Goal: Communication & Community: Ask a question

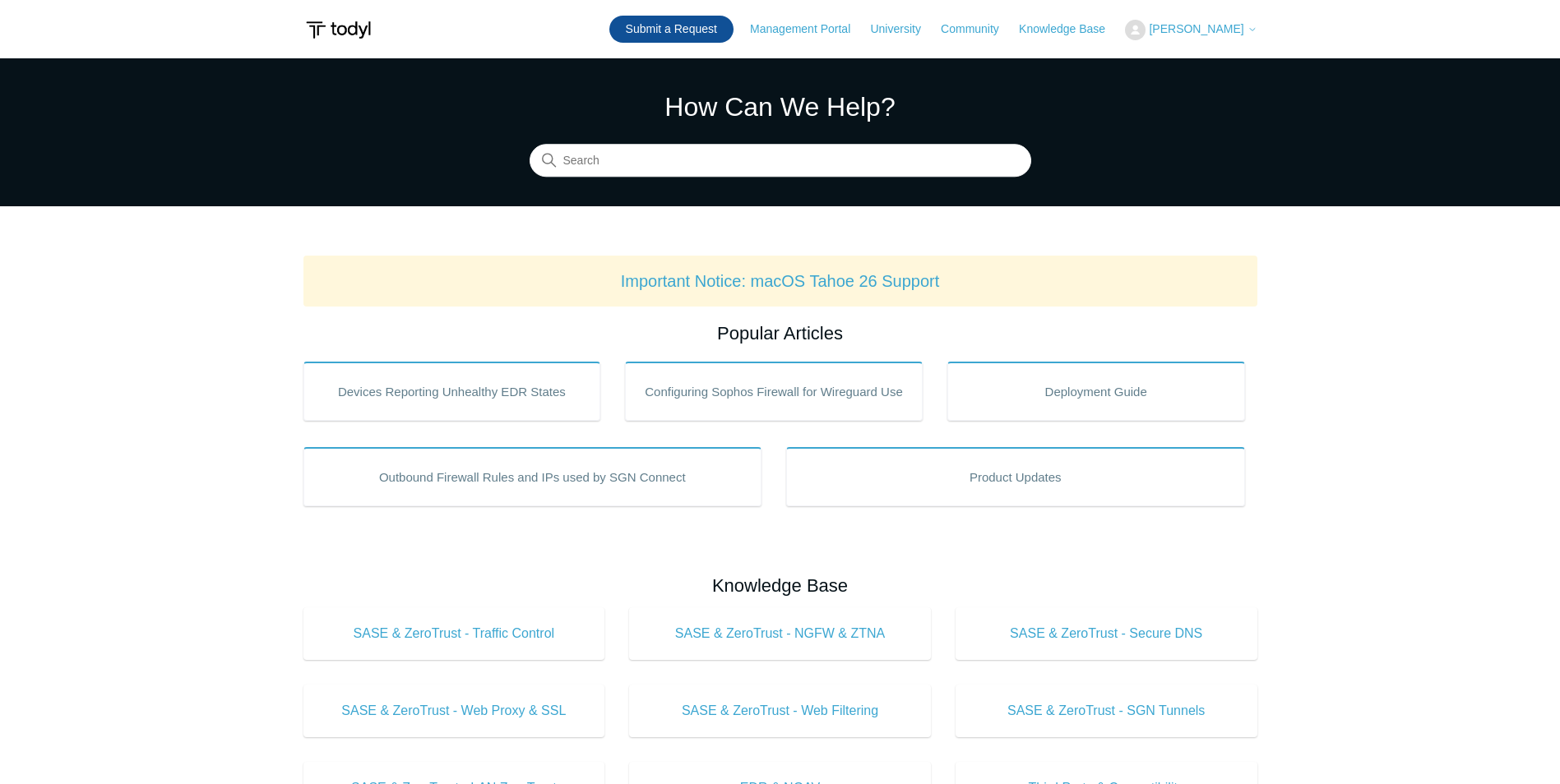
click at [669, 34] on link "Submit a Request" at bounding box center [671, 30] width 124 height 28
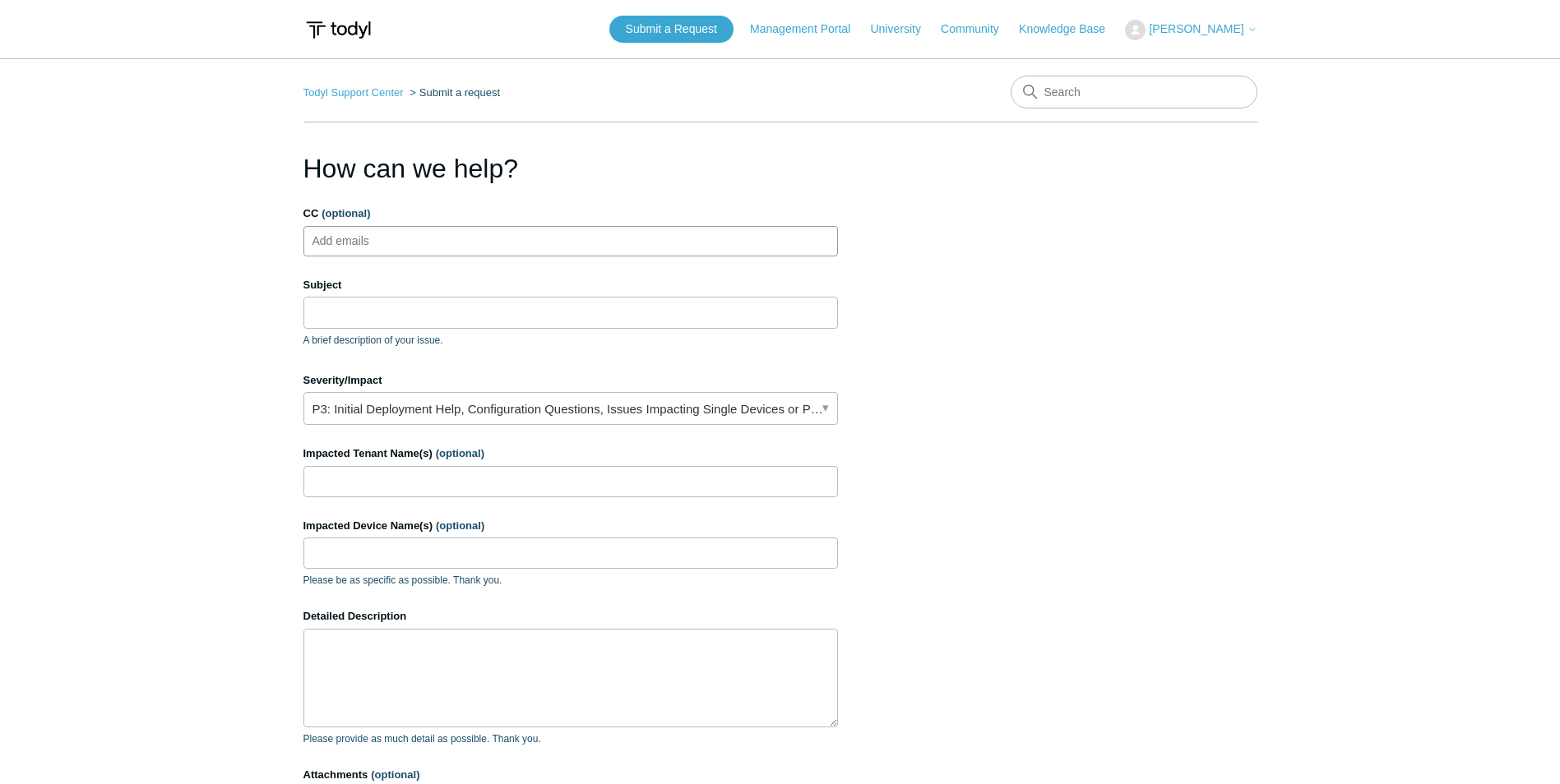
click at [394, 245] on input "CC (optional)" at bounding box center [354, 240] width 98 height 25
click at [404, 241] on input "CC (optional)" at bounding box center [354, 240] width 98 height 25
paste input "joshuam@divergeit.com"
type input "joshuam@divergeit.com"
click at [429, 305] on input "Subject" at bounding box center [571, 312] width 534 height 32
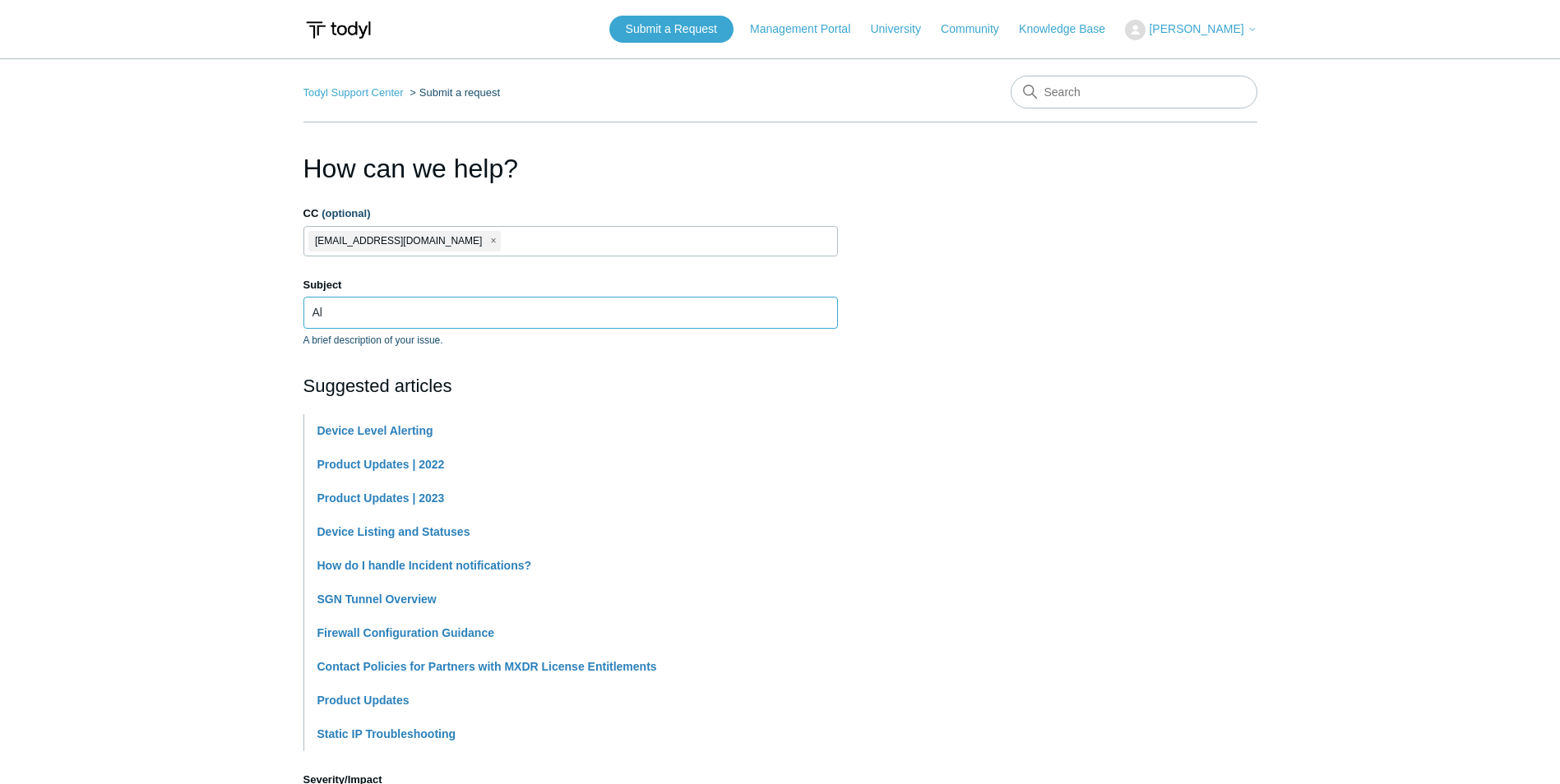
type input "A"
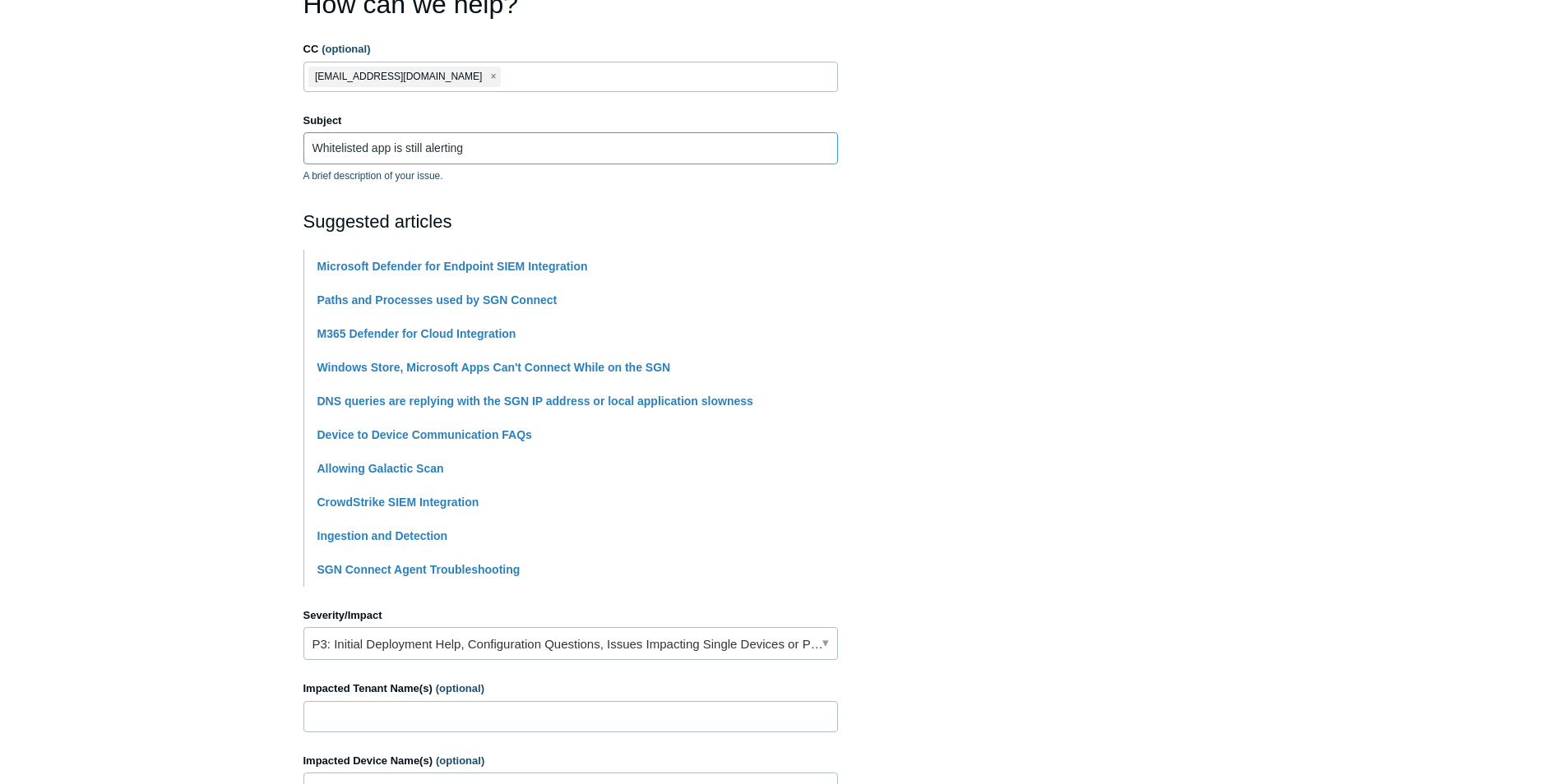
scroll to position [329, 0]
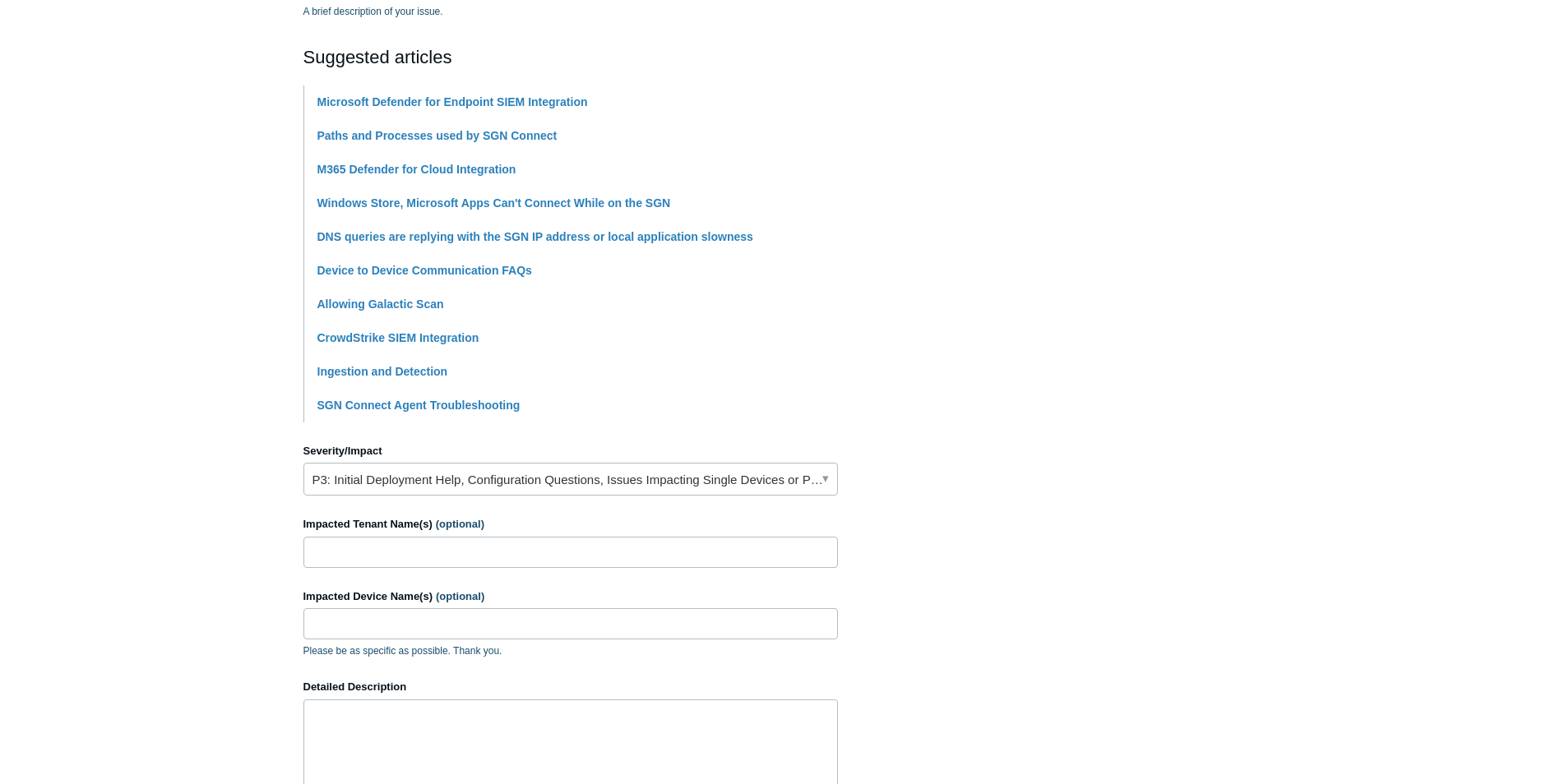
type input "Whitelisted app is still alerting"
click at [381, 475] on link "P3: Initial Deployment Help, Configuration Questions, Issues Impacting Single D…" at bounding box center [571, 479] width 534 height 33
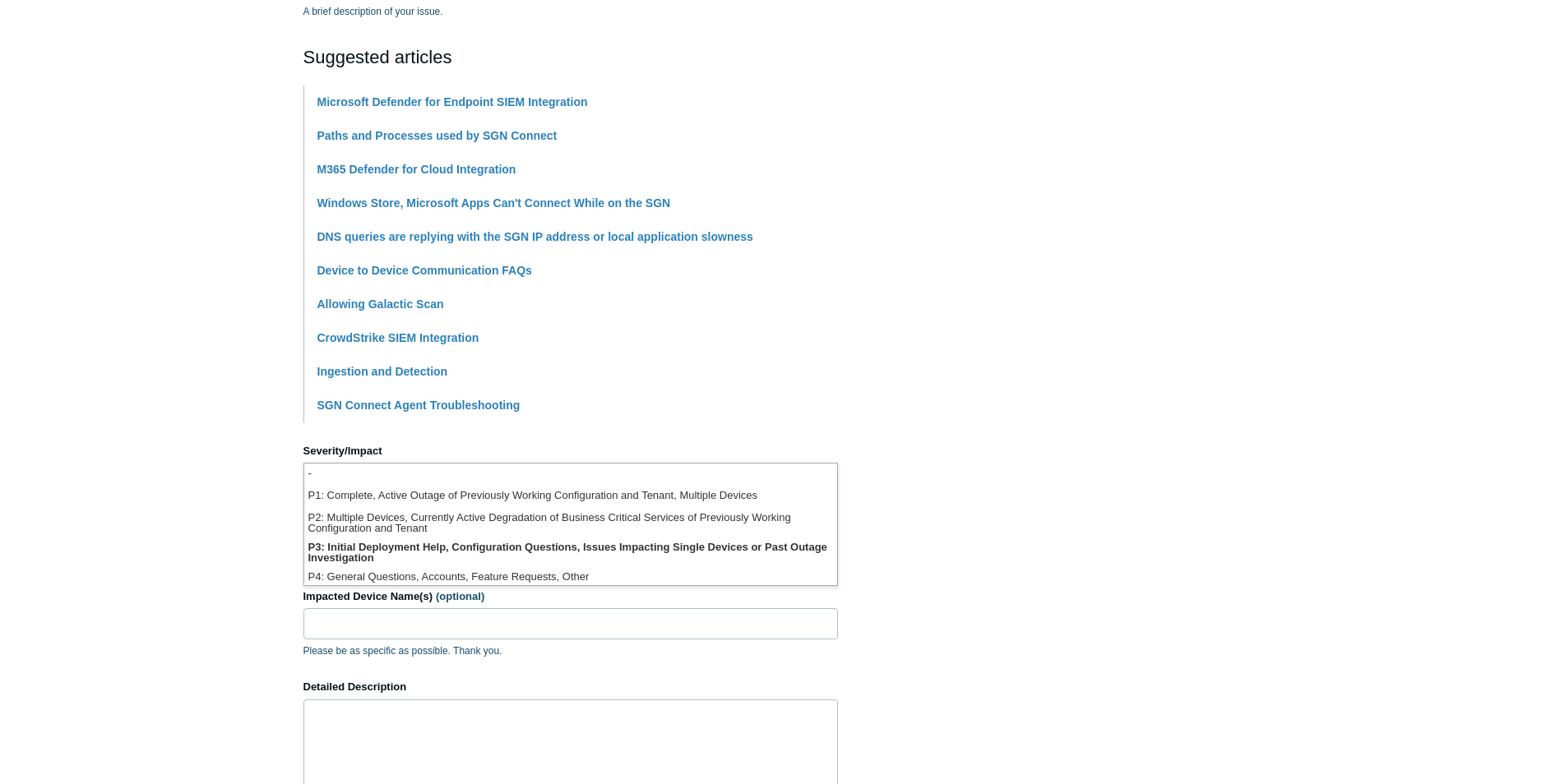
click at [944, 537] on section "How can we help? CC (optional) joshuam@divergeit.com Subject Whitelisted app is…" at bounding box center [780, 398] width 954 height 1156
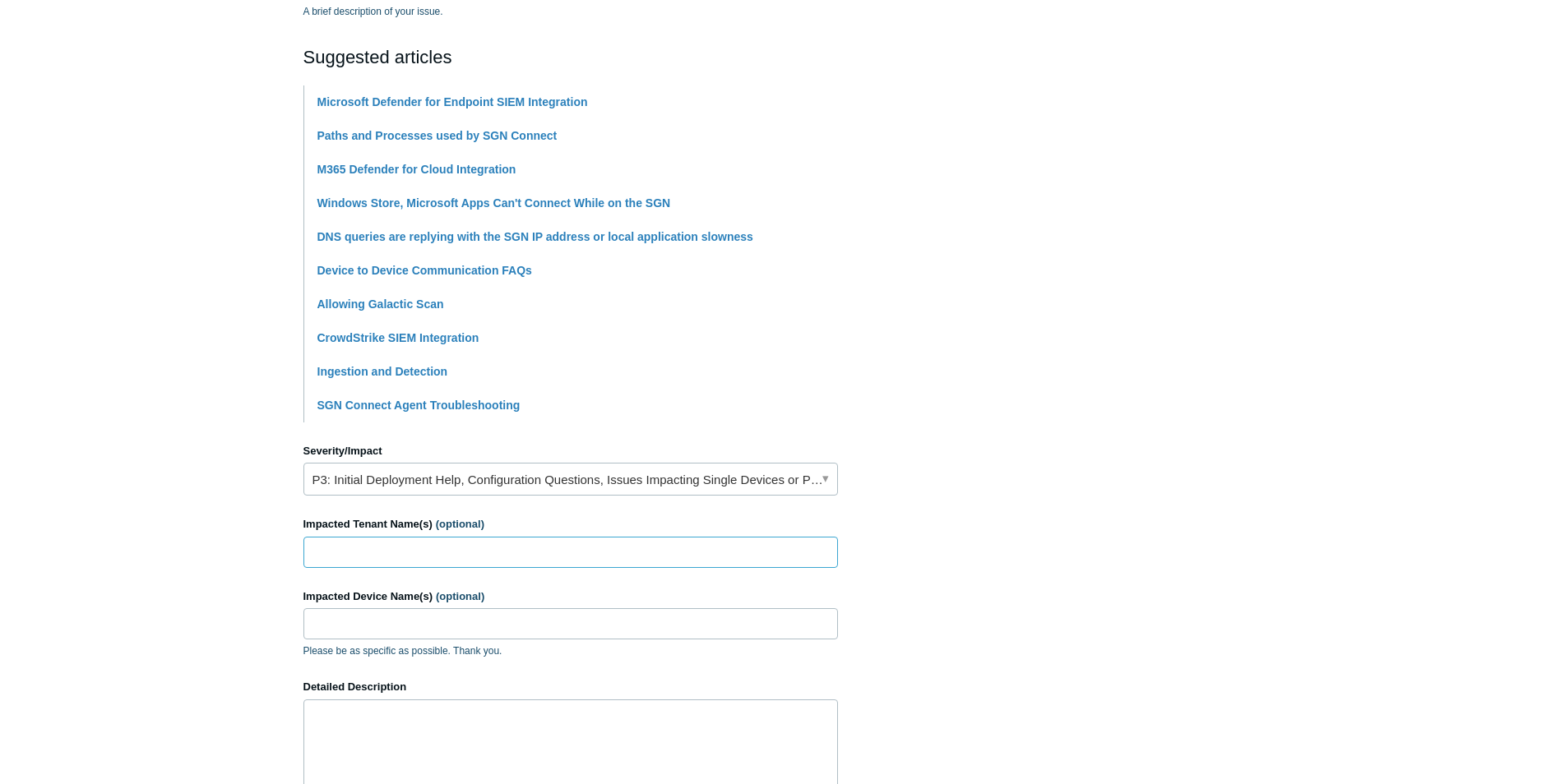
click at [484, 556] on input "Impacted Tenant Name(s) (optional)" at bounding box center [571, 553] width 534 height 32
type input "[PERSON_NAME]"
click at [186, 621] on main "Todyl Support Center Submit a request How can we help? CC (optional) joshuam@di…" at bounding box center [780, 354] width 1560 height 1247
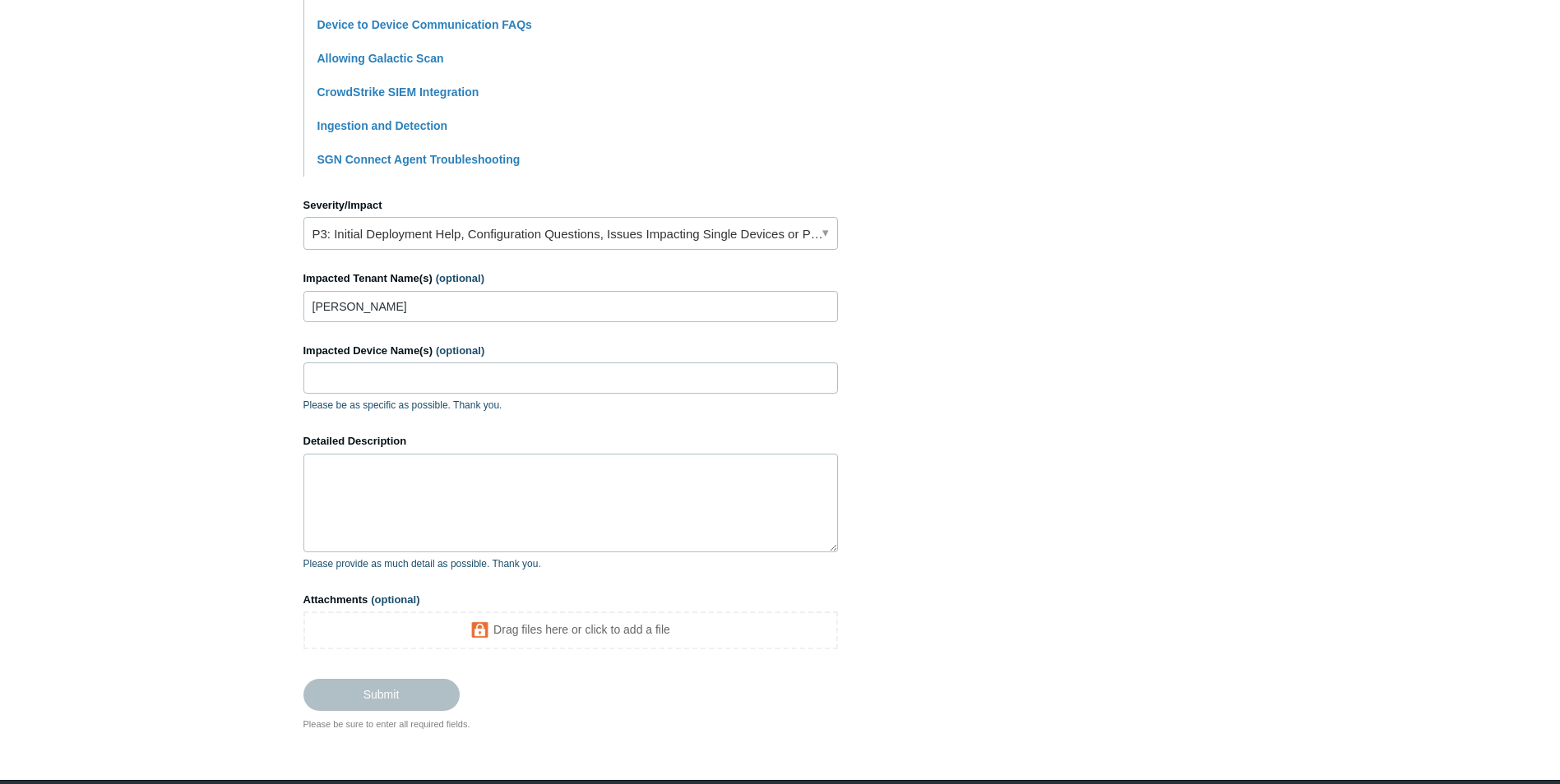
scroll to position [575, 0]
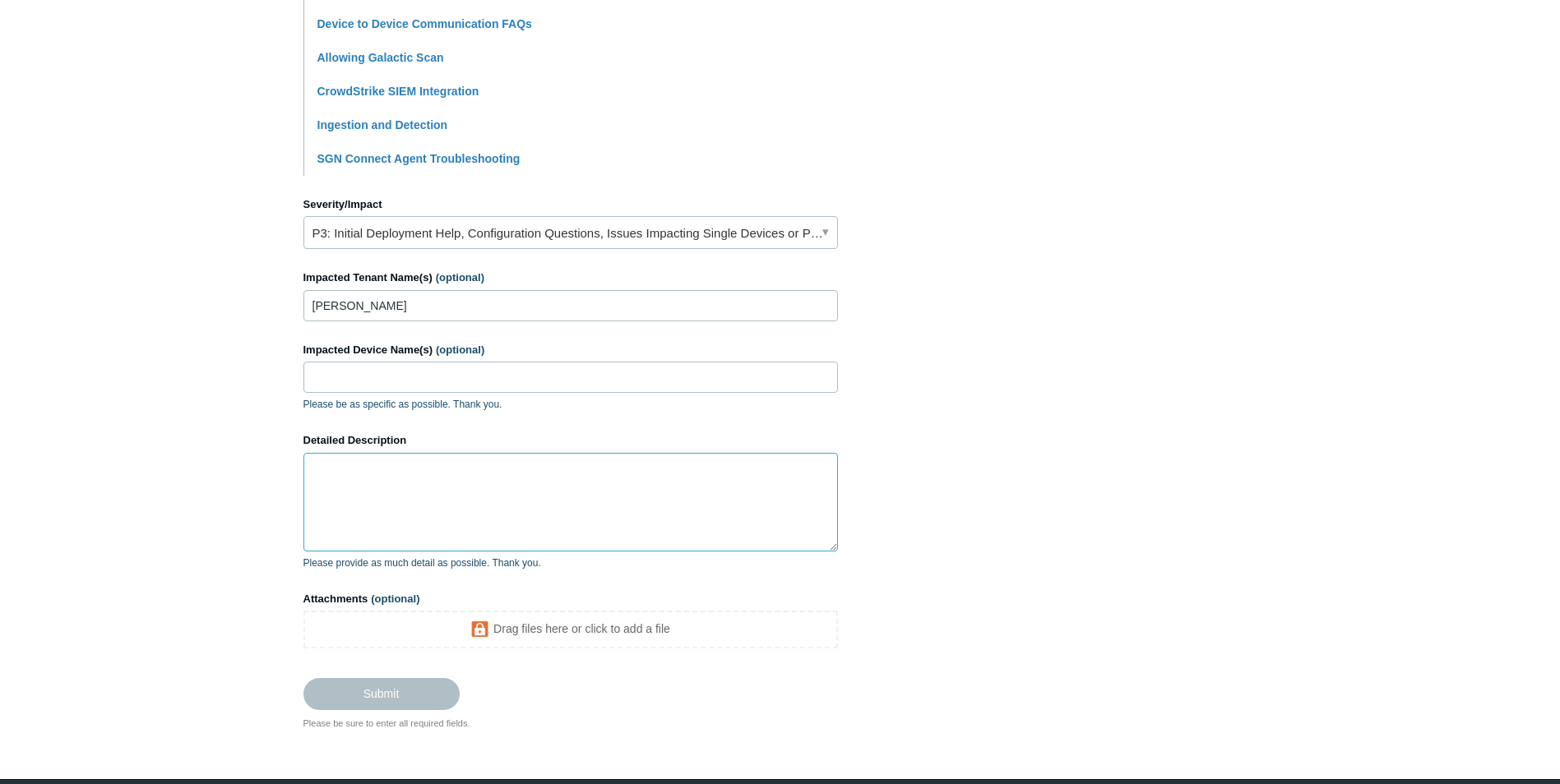
click at [384, 469] on textarea "Detailed Description" at bounding box center [571, 502] width 534 height 98
click at [372, 482] on textarea "Detailed Description" at bounding box center [571, 502] width 534 height 98
paste textarea "C:\Program Files (x86)\IBM\Client Access Windows Process Executable Path Matche…"
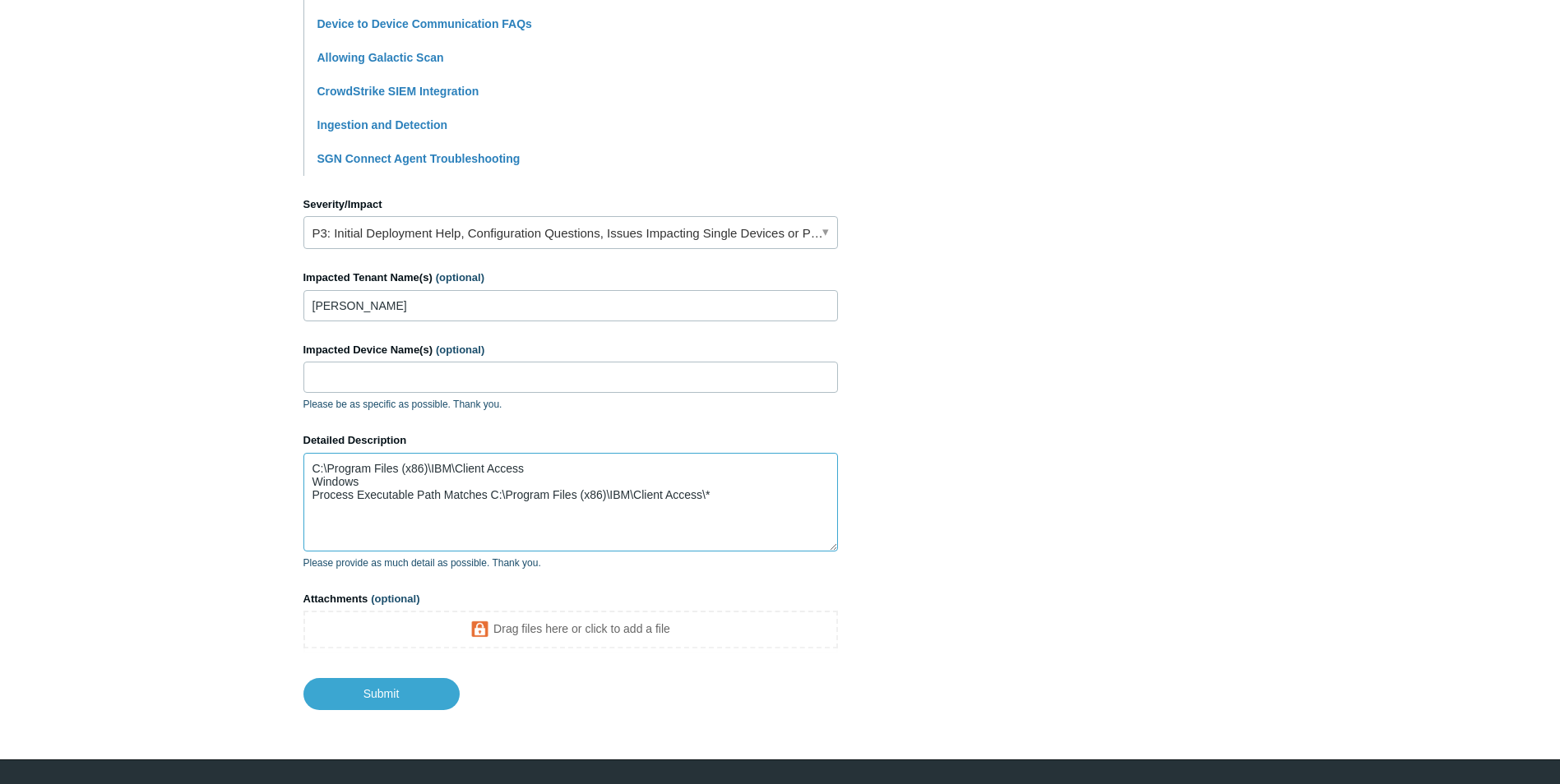
drag, startPoint x: 380, startPoint y: 473, endPoint x: 328, endPoint y: 484, distance: 53.2
click at [328, 484] on textarea "C:\Program Files (x86)\IBM\Client Access Windows Process Executable Path Matche…" at bounding box center [571, 502] width 534 height 98
drag, startPoint x: 371, startPoint y: 480, endPoint x: 299, endPoint y: 489, distance: 72.6
click at [299, 489] on main "Todyl Support Center Submit a request How can we help? CC (optional) joshuam@di…" at bounding box center [780, 96] width 1560 height 1226
click at [308, 483] on textarea "C:\Program Files (x86)\IBM\Client Access Process Executable Path Matches C:\Pro…" at bounding box center [571, 502] width 534 height 98
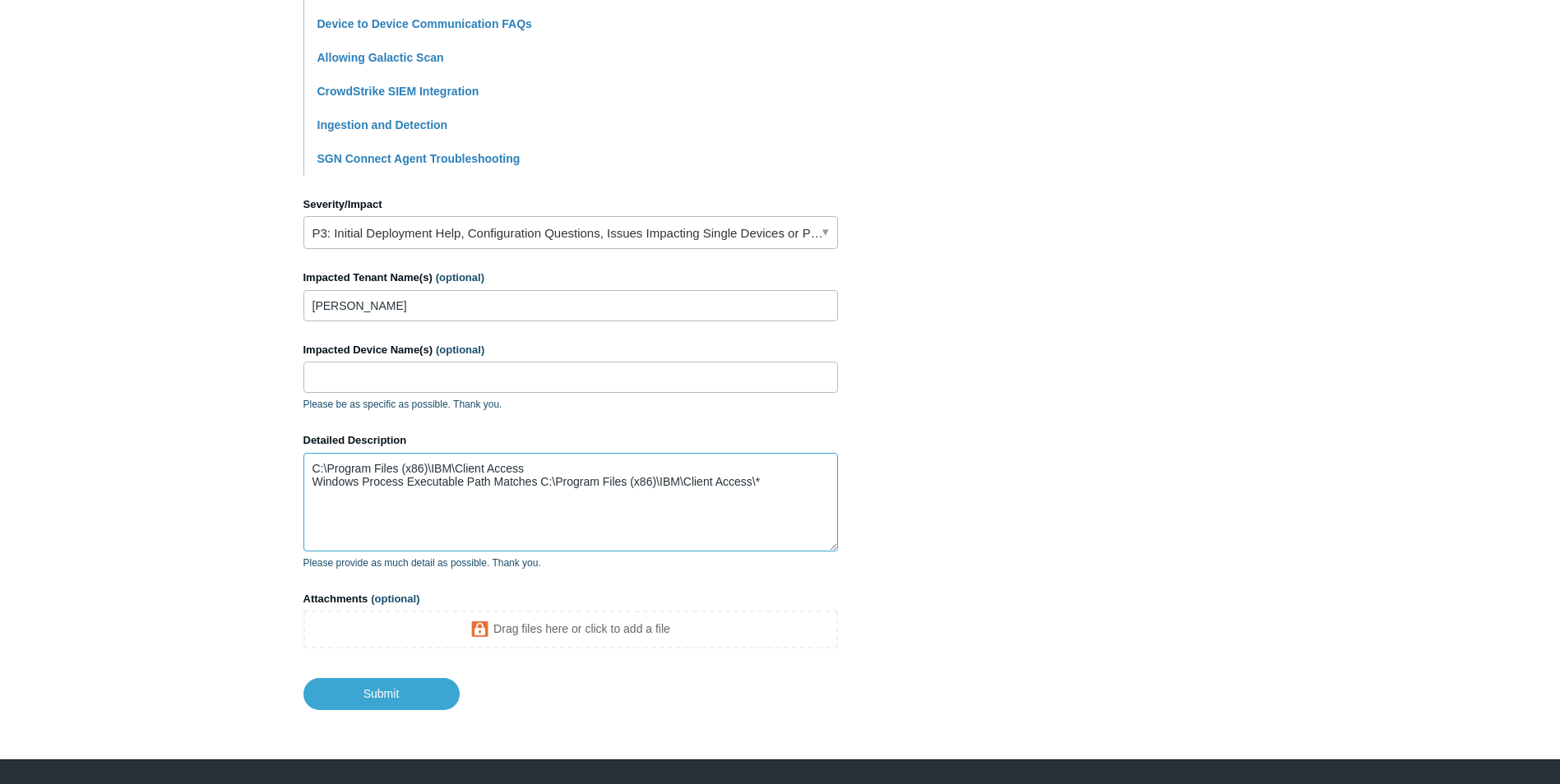
drag, startPoint x: 538, startPoint y: 463, endPoint x: 295, endPoint y: 470, distance: 243.1
click at [295, 470] on main "Todyl Support Center Submit a request How can we help? CC (optional) joshuam@di…" at bounding box center [780, 96] width 1560 height 1226
click at [538, 484] on textarea "C:\Program Files (x86)\IBM\Client Access Windows Process Executable Path Matche…" at bounding box center [571, 502] width 534 height 98
drag, startPoint x: 554, startPoint y: 468, endPoint x: 296, endPoint y: 466, distance: 258.0
click at [296, 466] on main "Todyl Support Center Submit a request How can we help? CC (optional) joshuam@di…" at bounding box center [780, 96] width 1560 height 1226
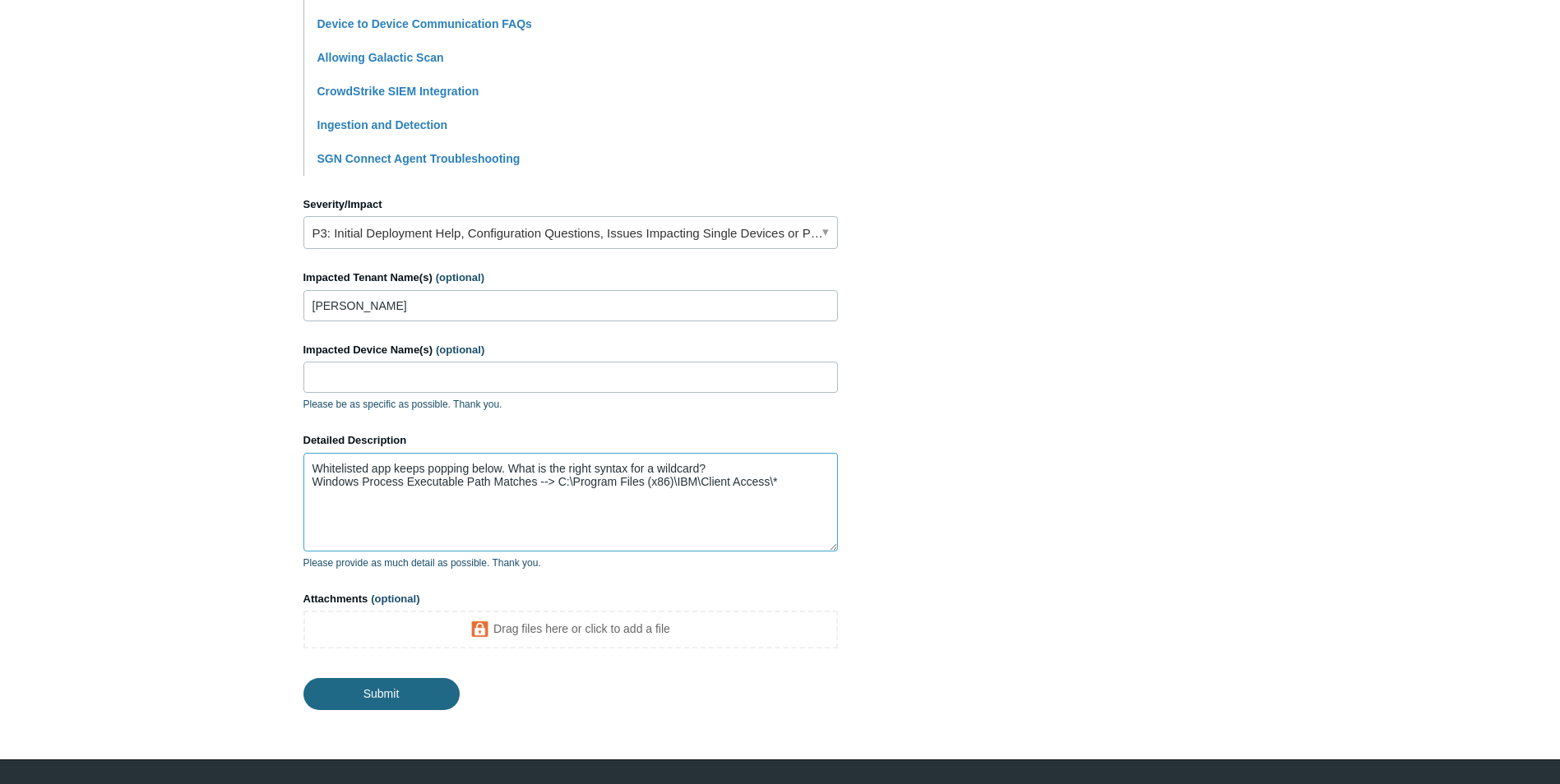
type textarea "Whitelisted app keeps popping below. What is the right syntax for a wildcard? W…"
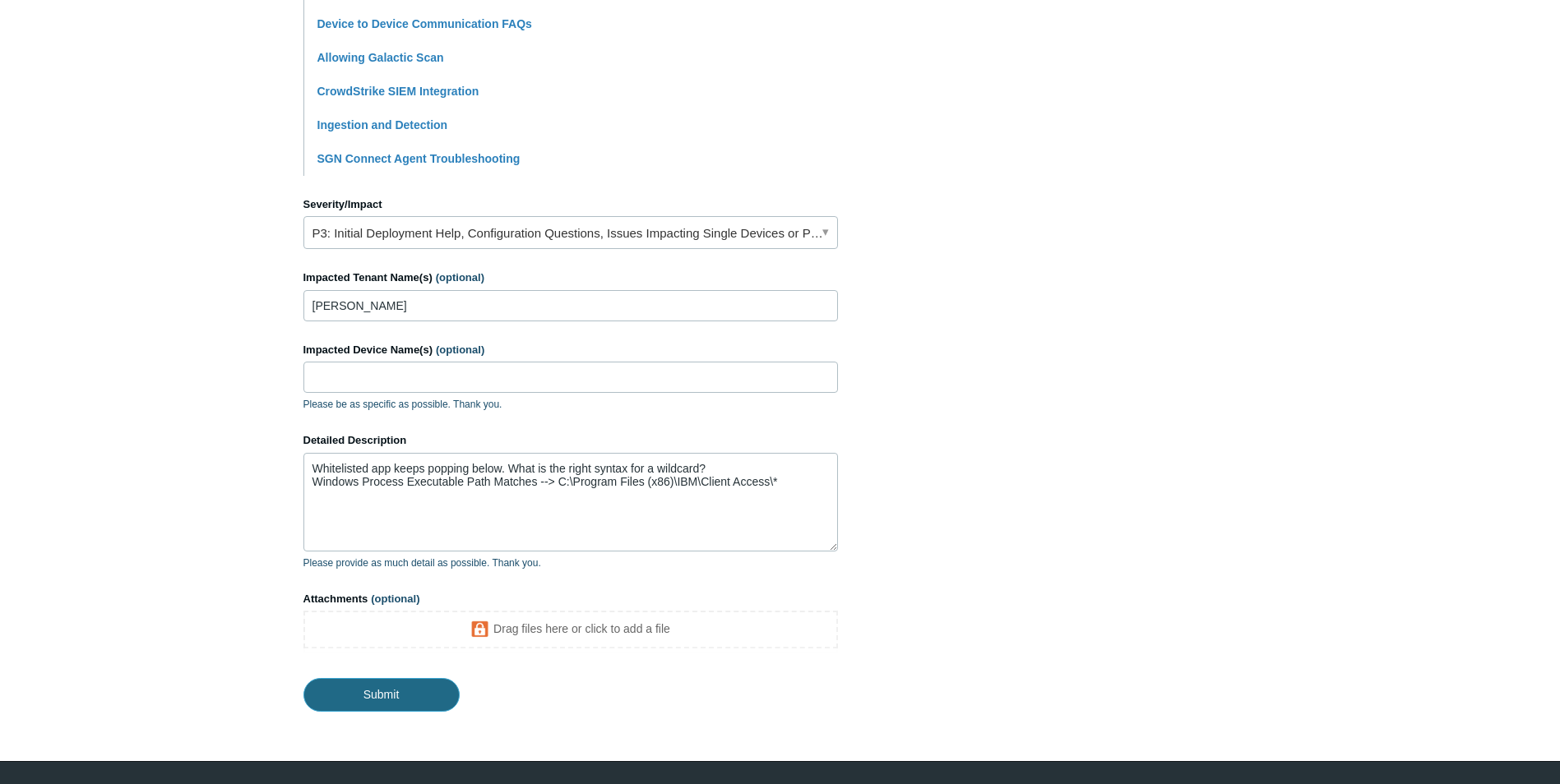
click at [393, 683] on input "Submit" at bounding box center [381, 693] width 157 height 33
